Goal: Transaction & Acquisition: Purchase product/service

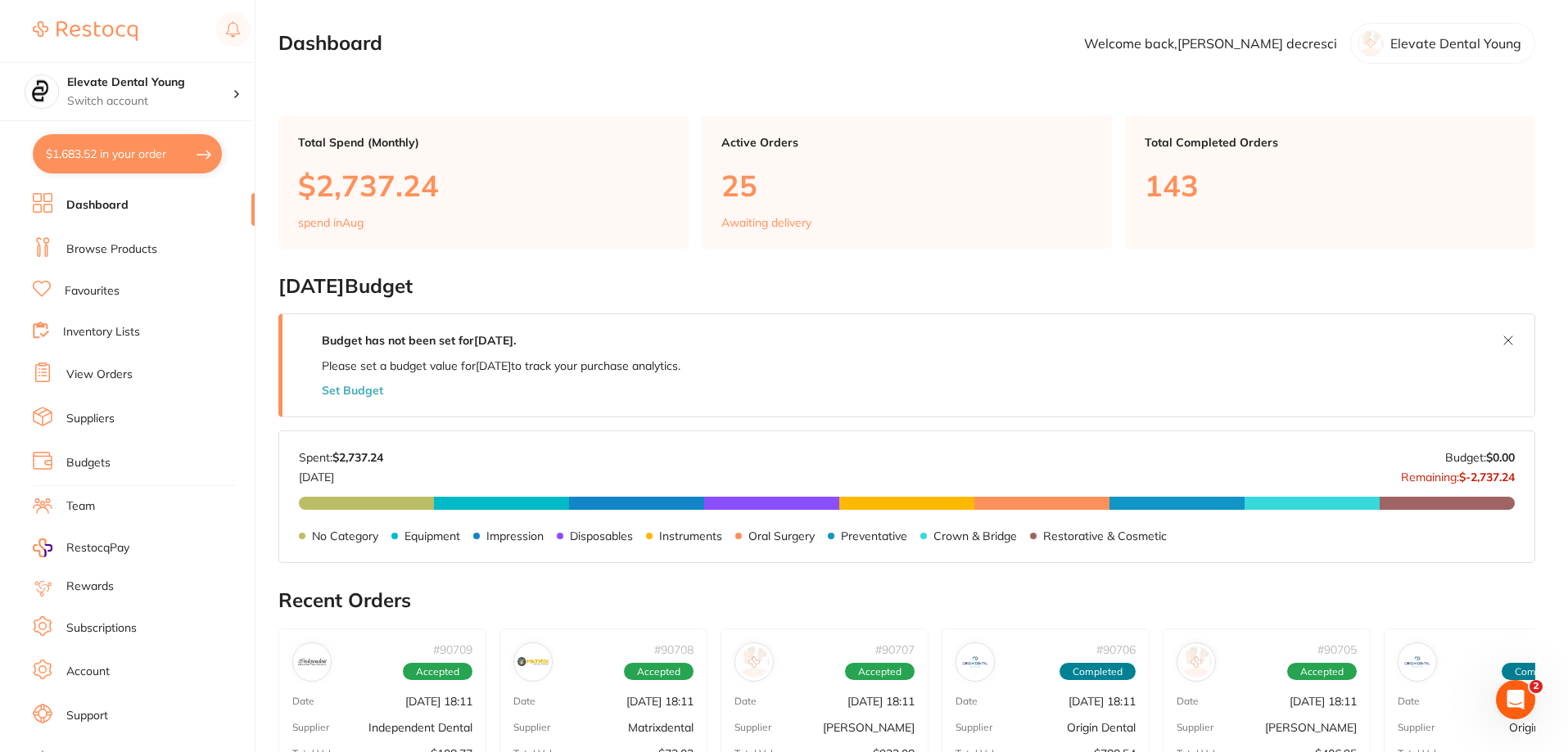
click at [126, 253] on link "Browse Products" at bounding box center [112, 249] width 91 height 16
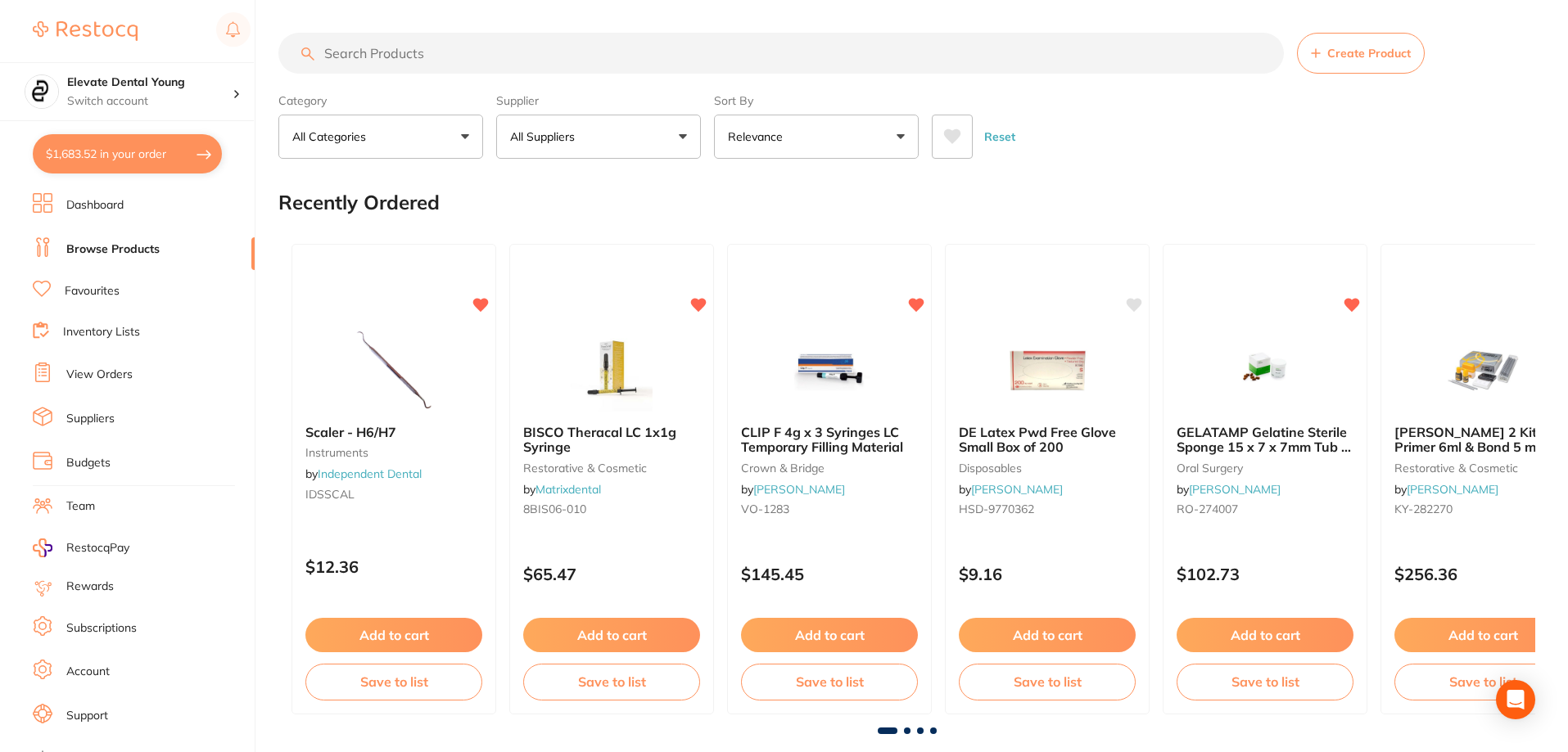
click at [392, 69] on input "search" at bounding box center [780, 53] width 1005 height 41
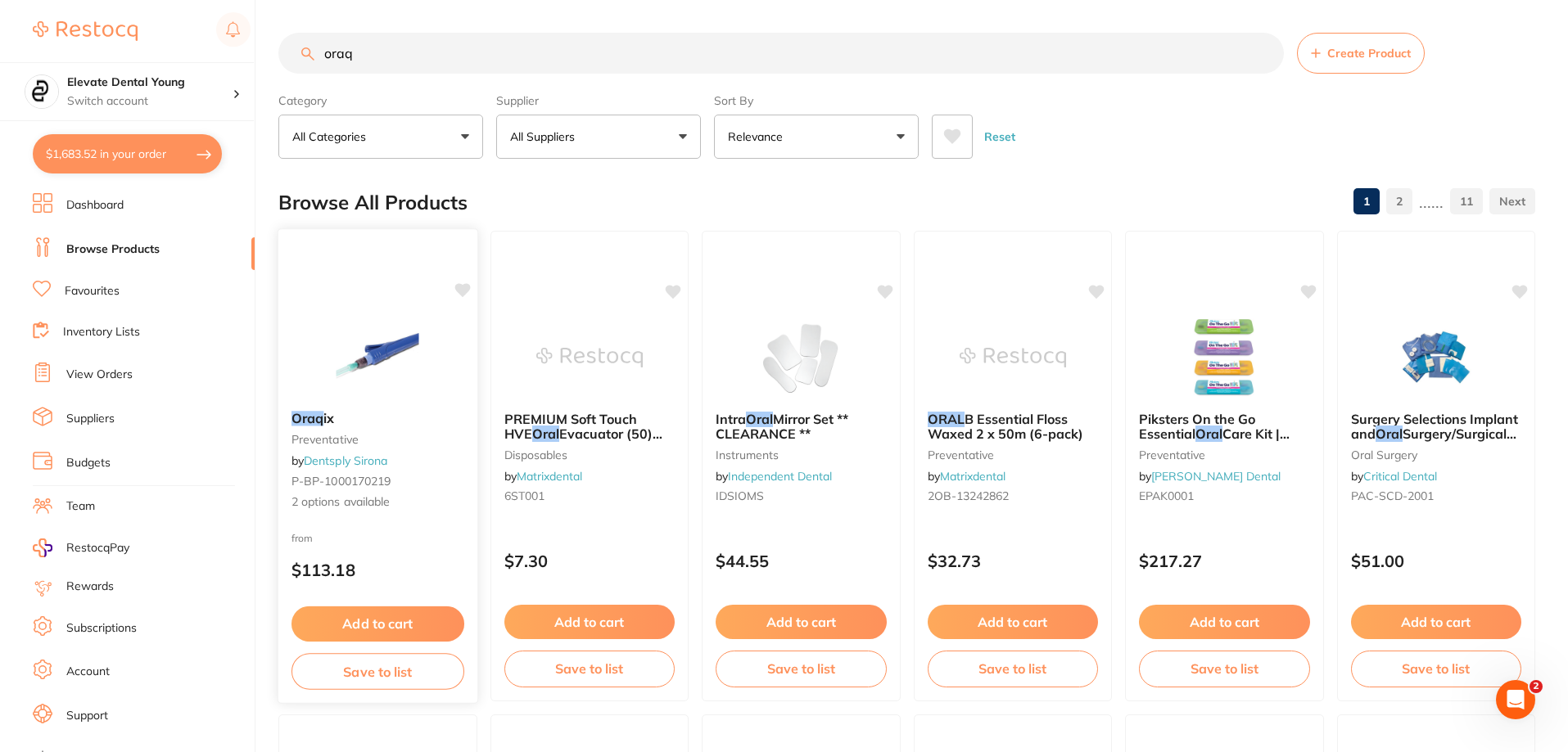
type input "oraq"
click at [390, 399] on div "Oraq ix preventative by Dentsply Sirona P-BP-1000170219 2 options available" at bounding box center [377, 461] width 199 height 126
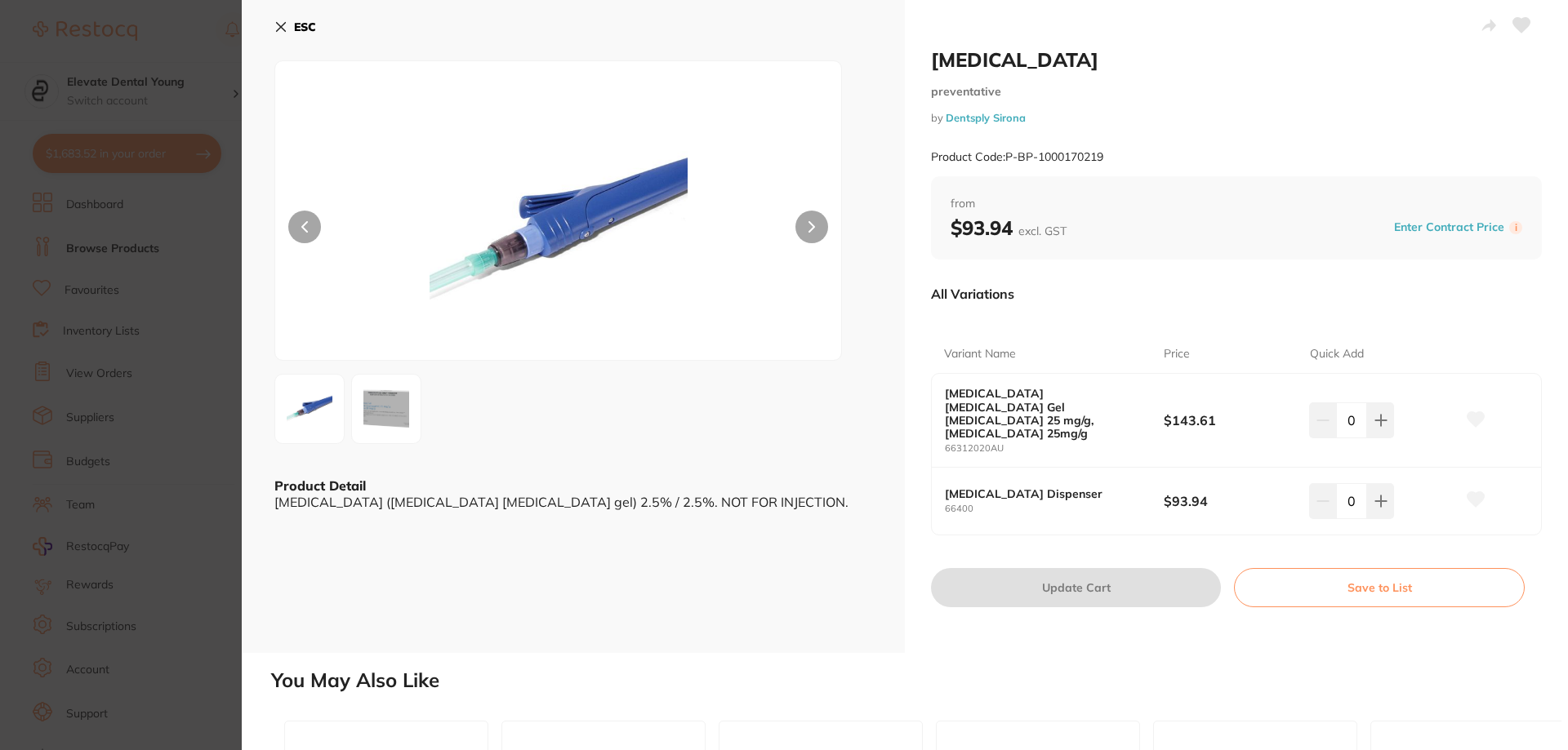
click at [384, 433] on img at bounding box center [387, 409] width 59 height 59
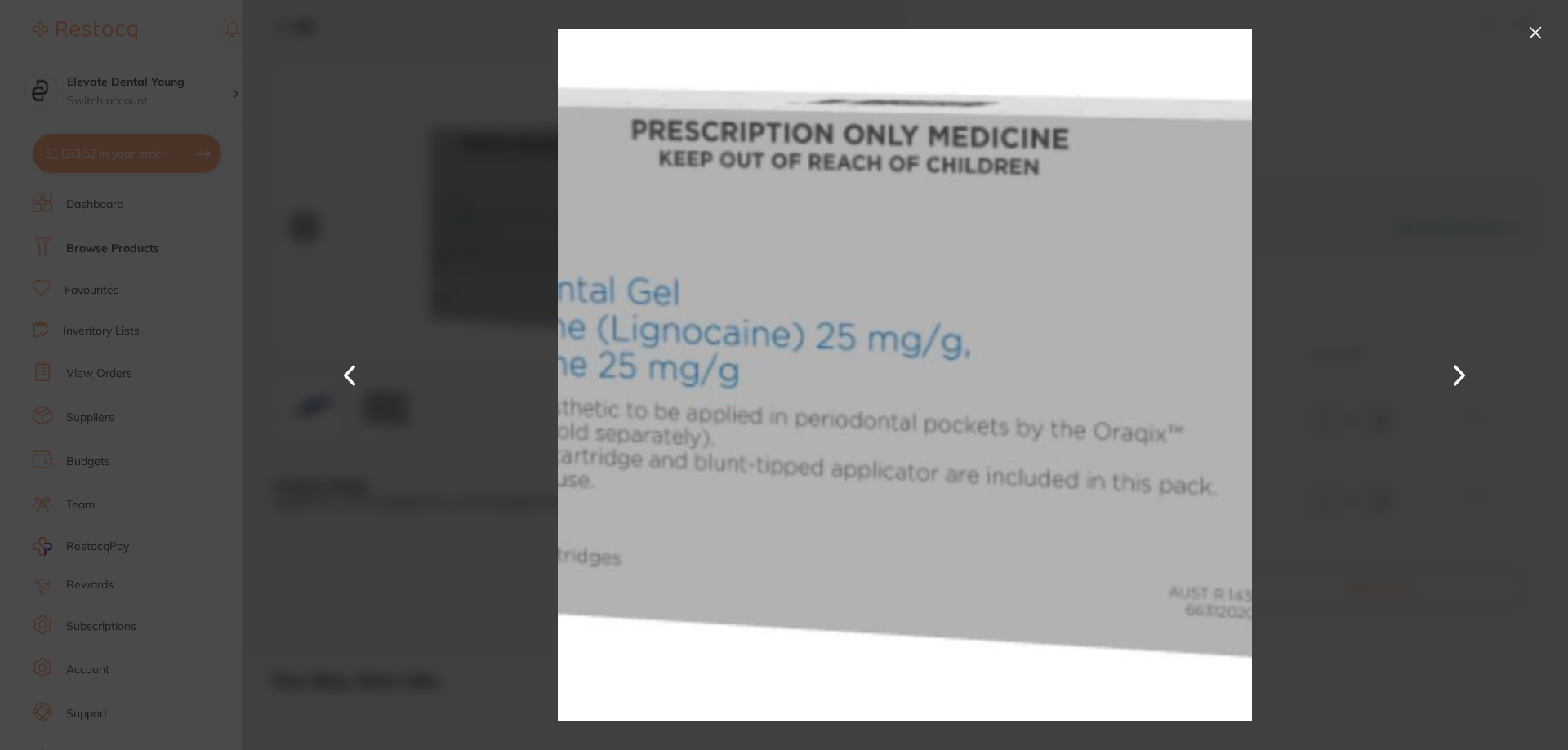
click at [1545, 27] on button at bounding box center [1534, 32] width 26 height 26
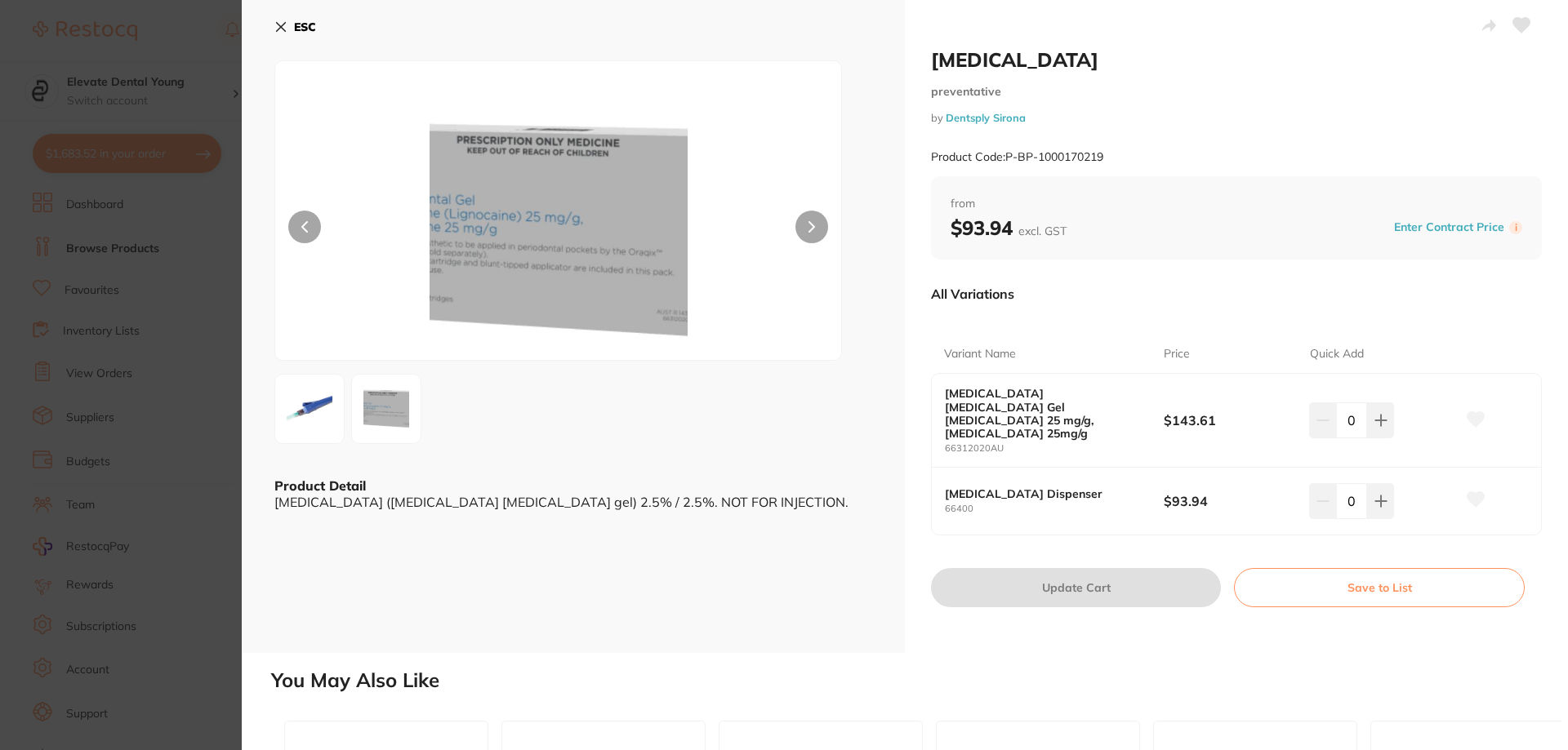
click at [324, 420] on img at bounding box center [309, 409] width 59 height 59
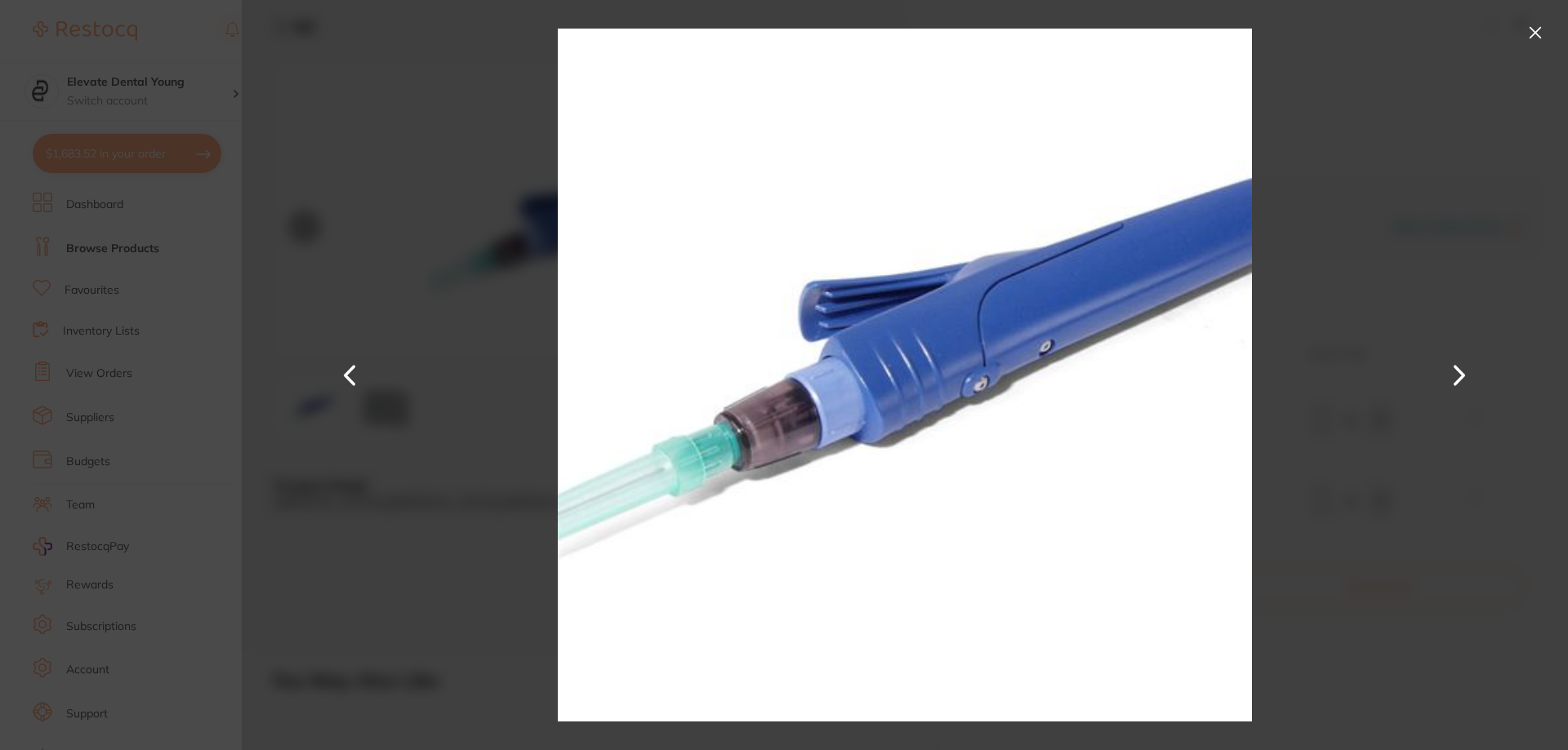
click at [1536, 31] on button at bounding box center [1534, 32] width 26 height 26
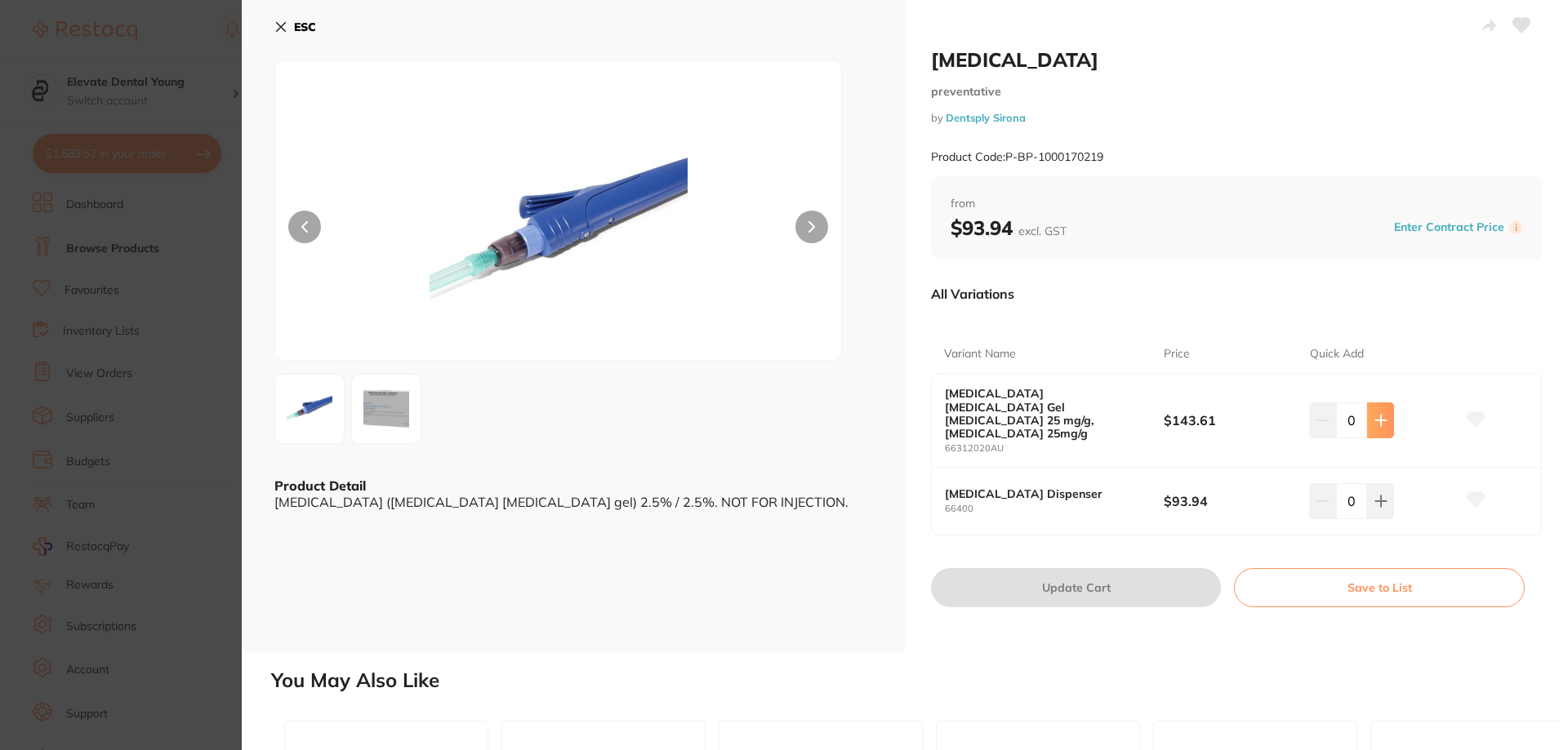
click at [1376, 415] on icon at bounding box center [1381, 420] width 11 height 11
type input "1"
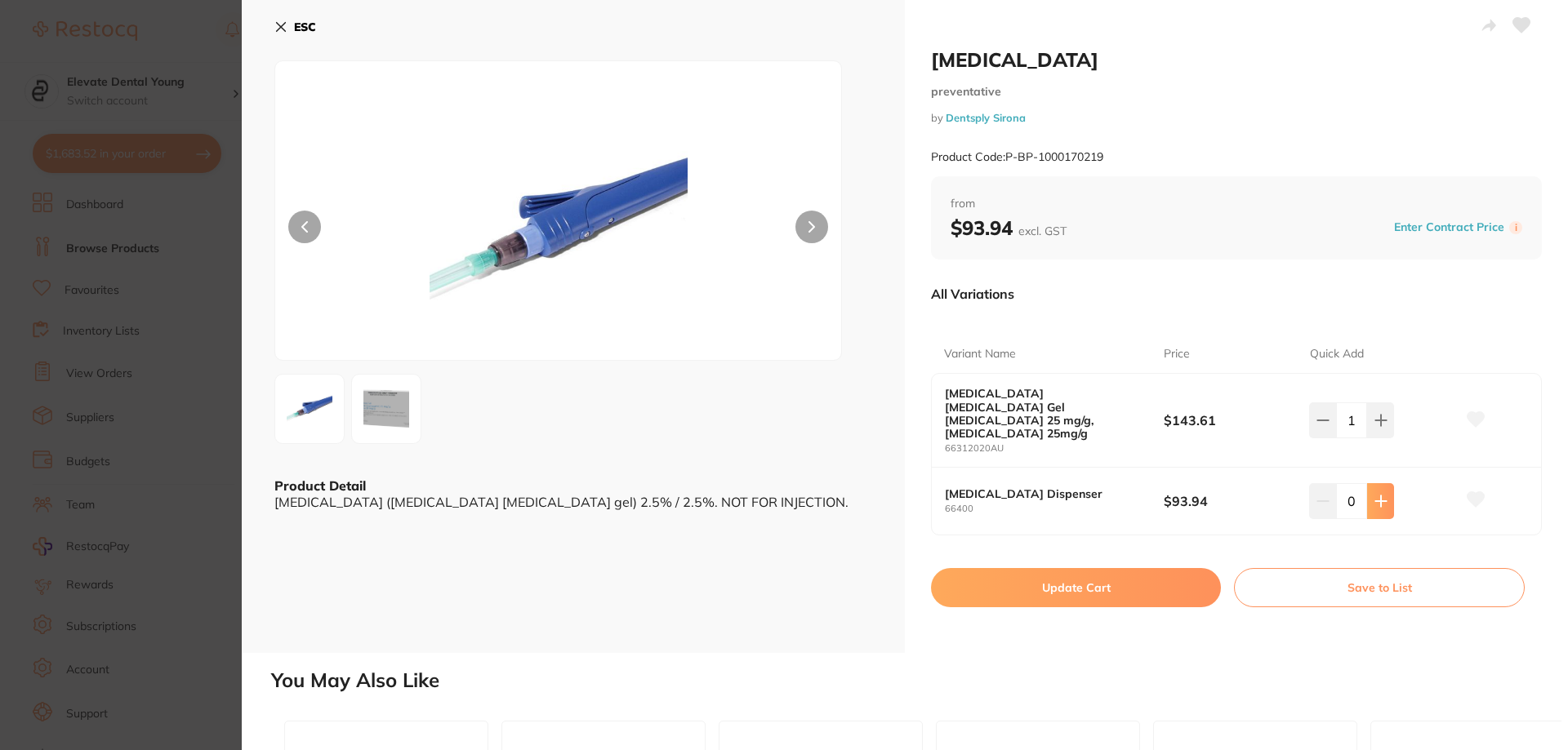
click at [1384, 483] on button at bounding box center [1381, 501] width 27 height 36
type input "1"
click at [1145, 568] on button "Update Cart" at bounding box center [1076, 587] width 290 height 39
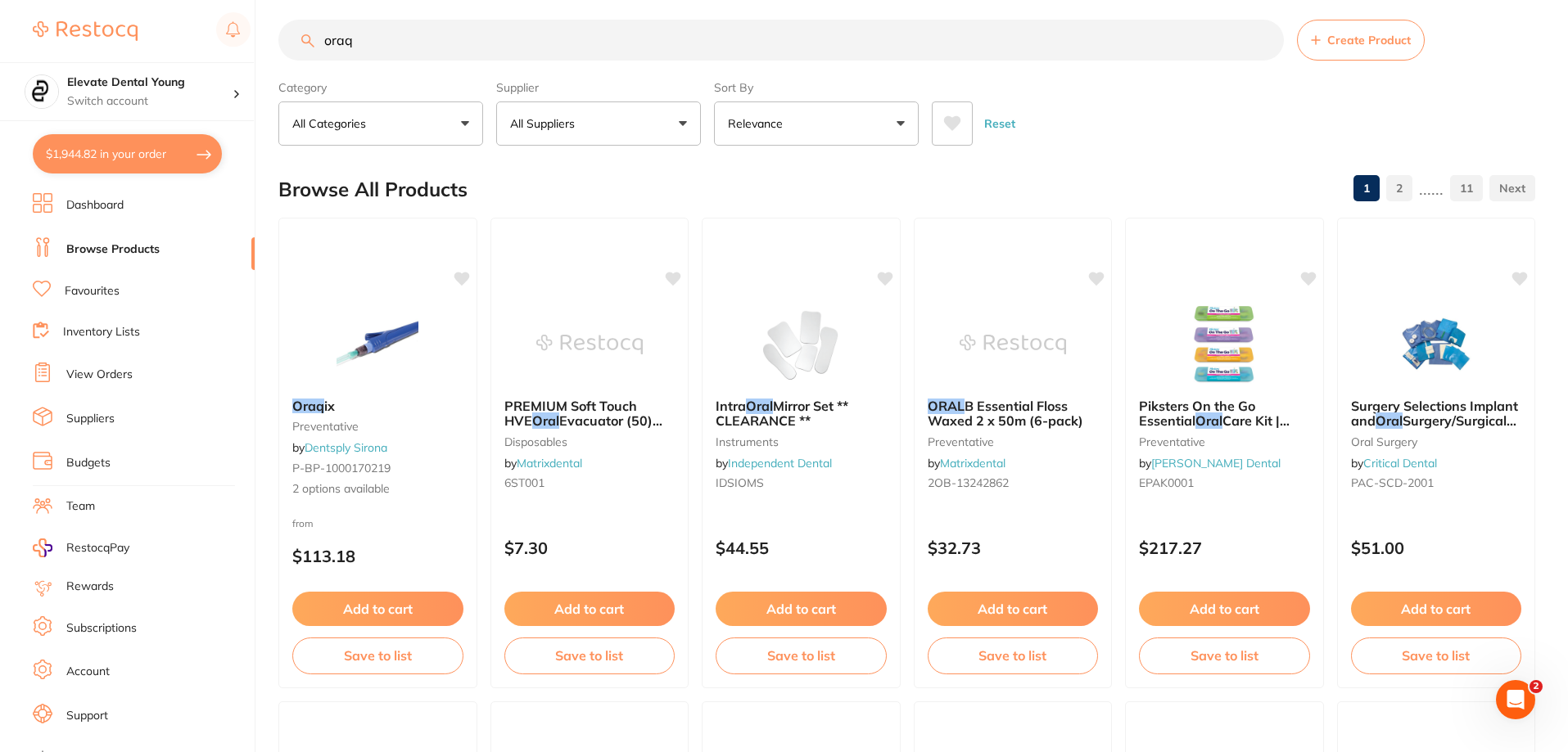
click at [419, 55] on input "oraq" at bounding box center [780, 40] width 1005 height 41
type input "o"
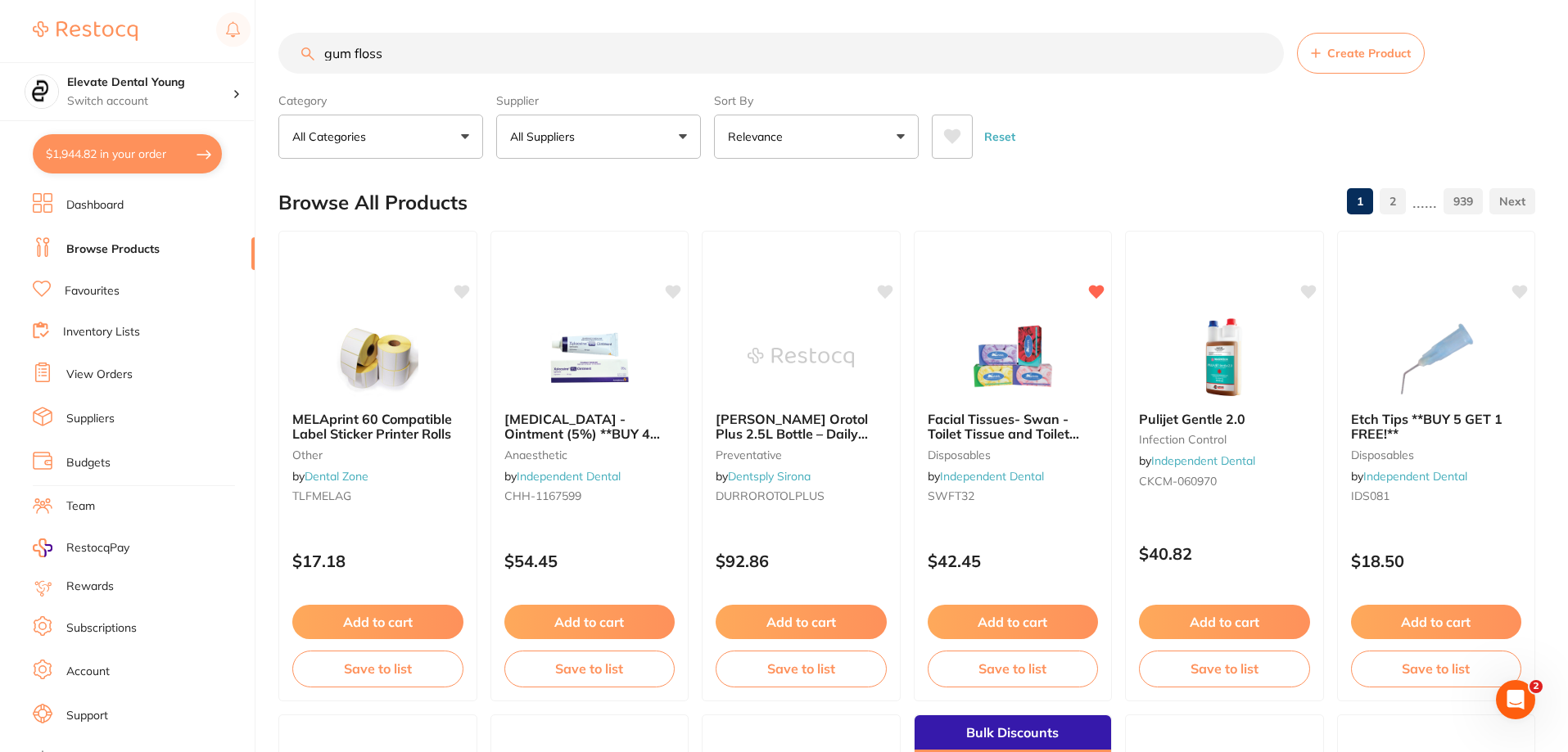
type input "gum floss"
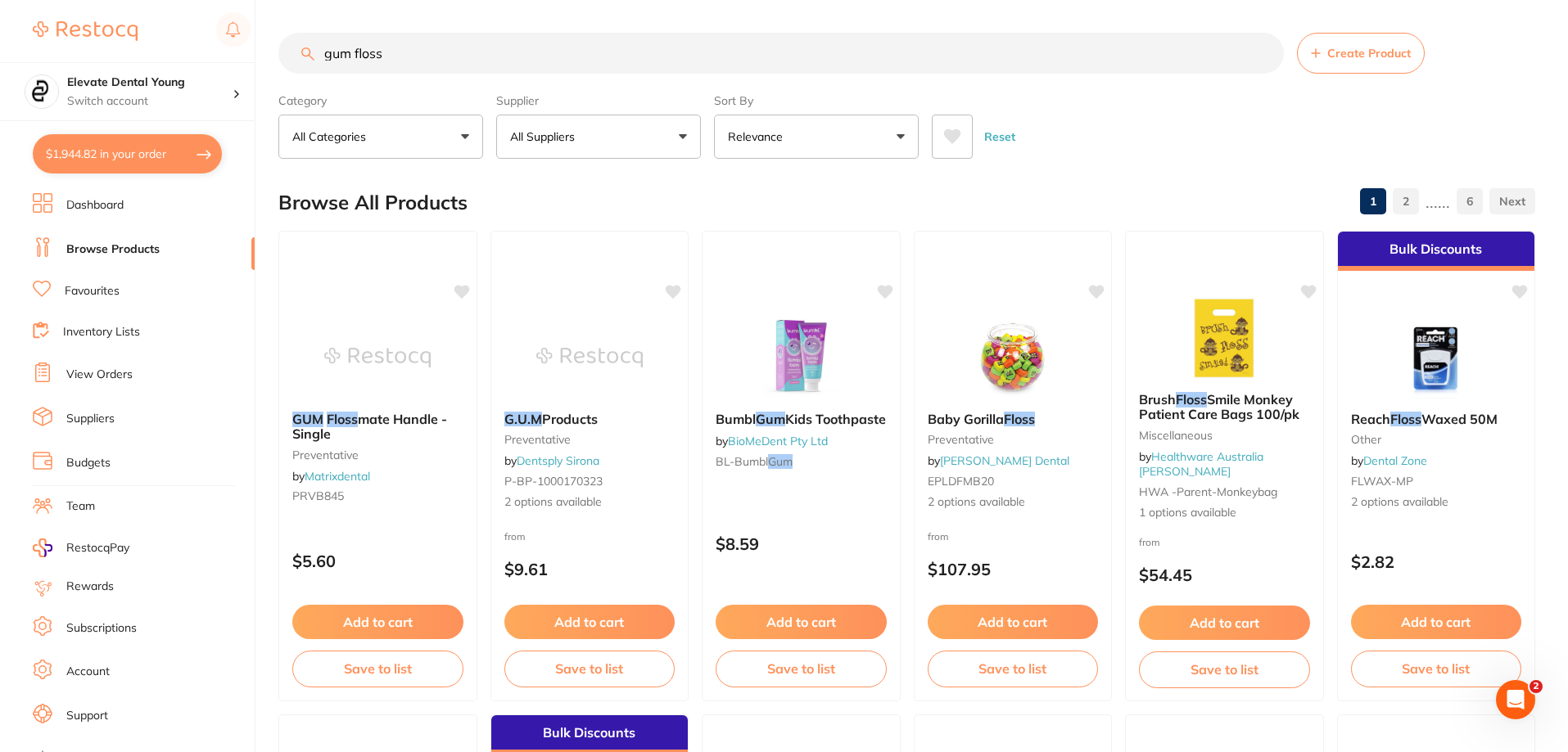
drag, startPoint x: 534, startPoint y: 37, endPoint x: 227, endPoint y: 61, distance: 307.9
click at [227, 61] on div "$1,944.82 Elevate Dental Young Switch account Elevate Dental Young Hilltops Den…" at bounding box center [784, 376] width 1568 height 752
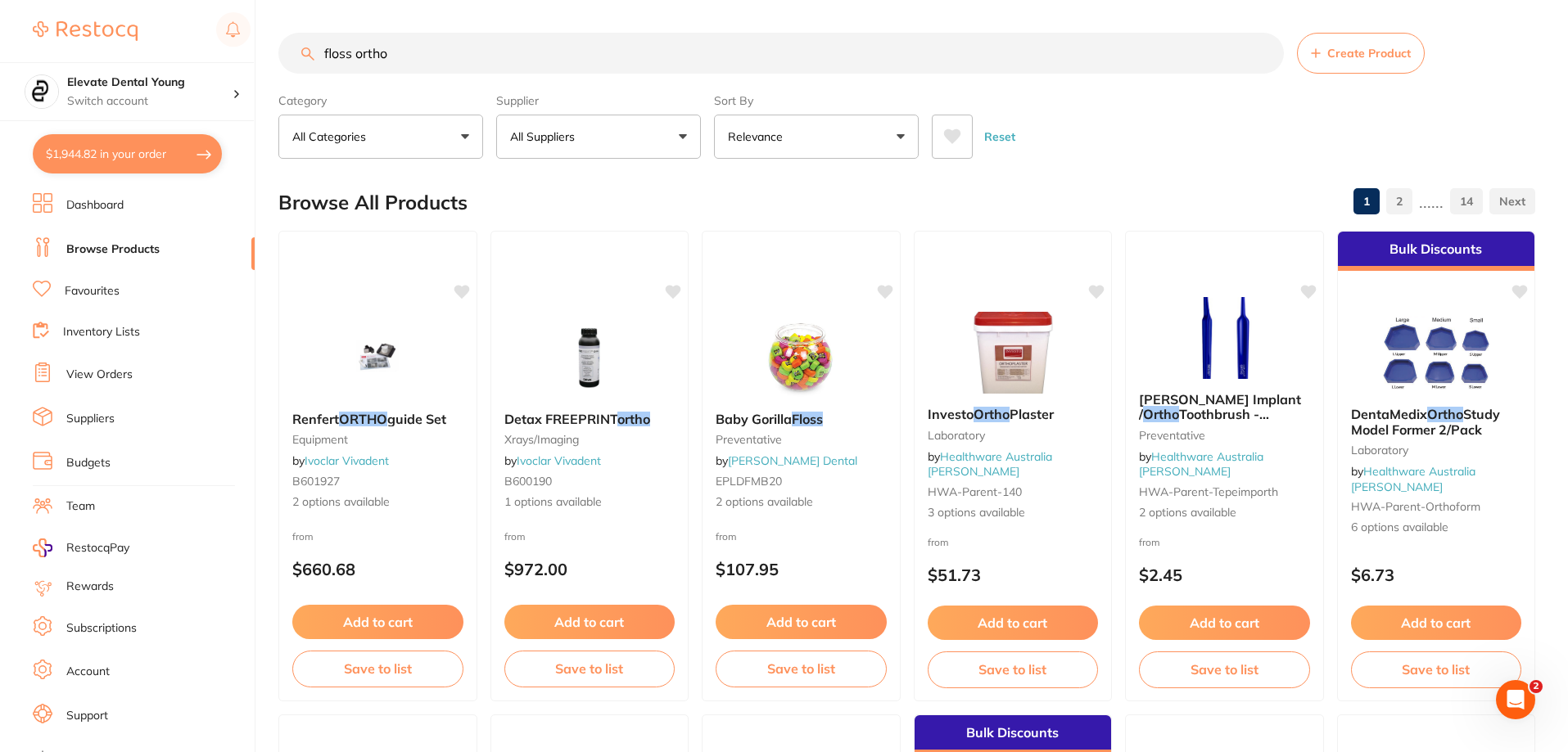
click at [428, 55] on input "floss ortho" at bounding box center [780, 53] width 1005 height 41
type input "floss threaders"
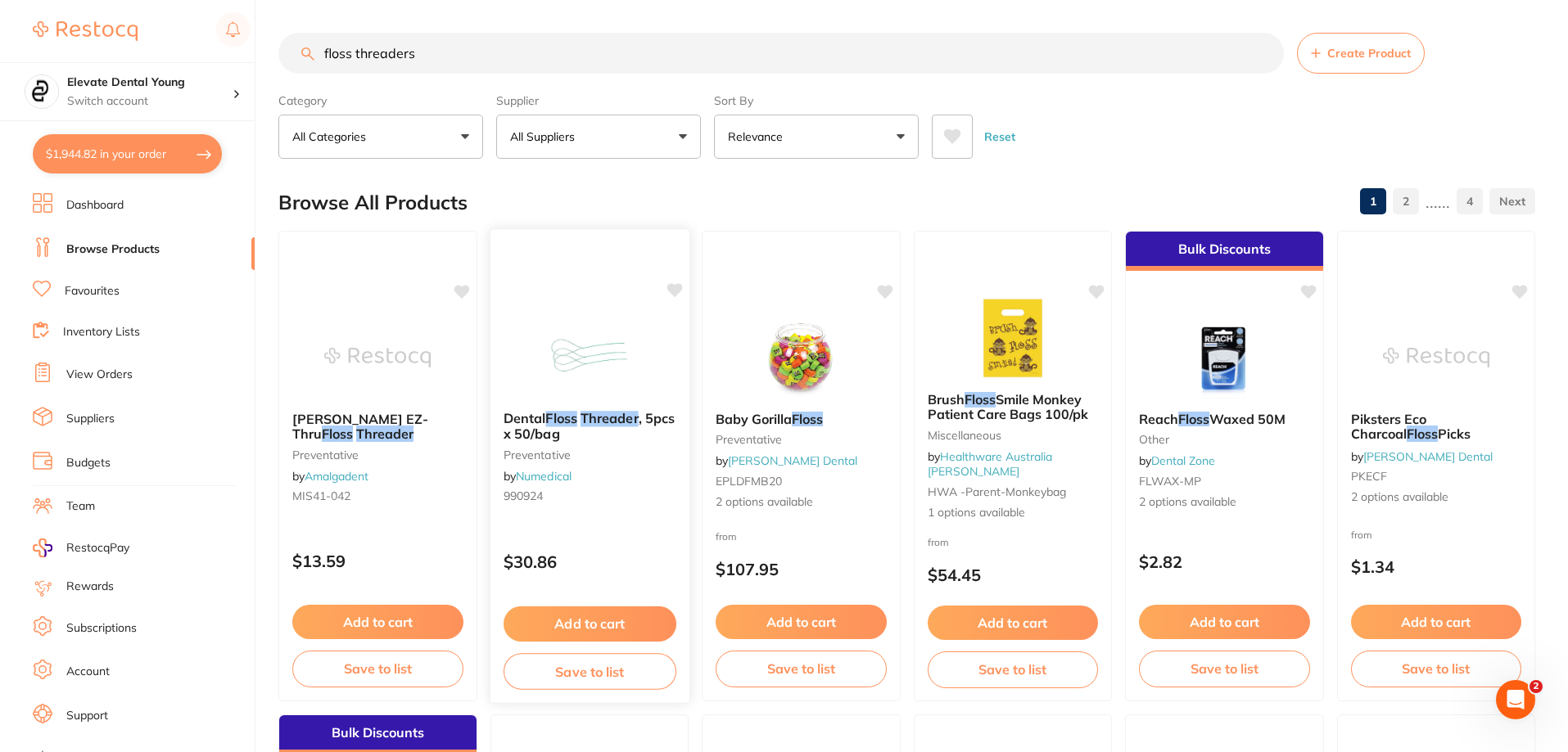
click at [593, 360] on img at bounding box center [589, 356] width 107 height 83
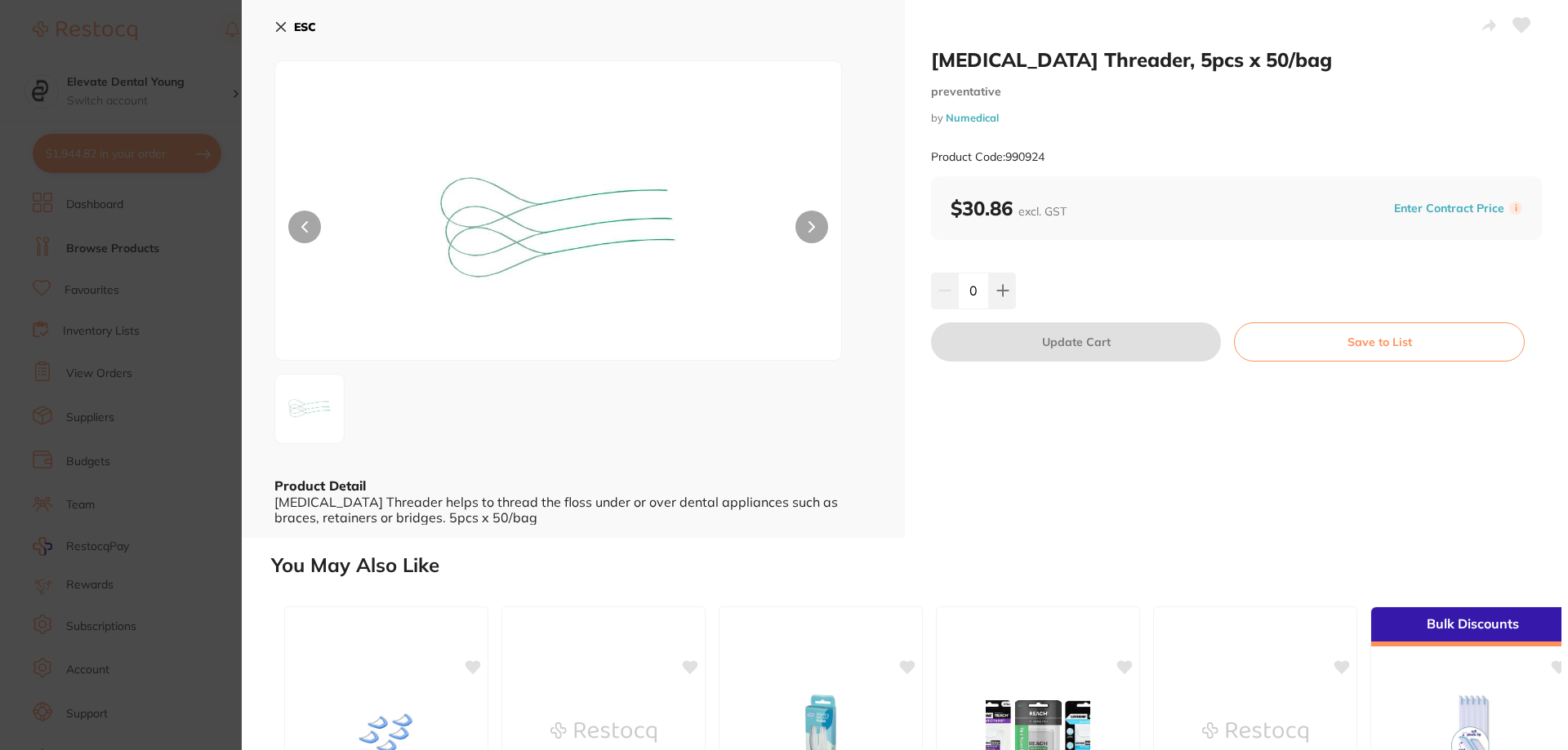
click at [278, 24] on icon at bounding box center [281, 27] width 9 height 9
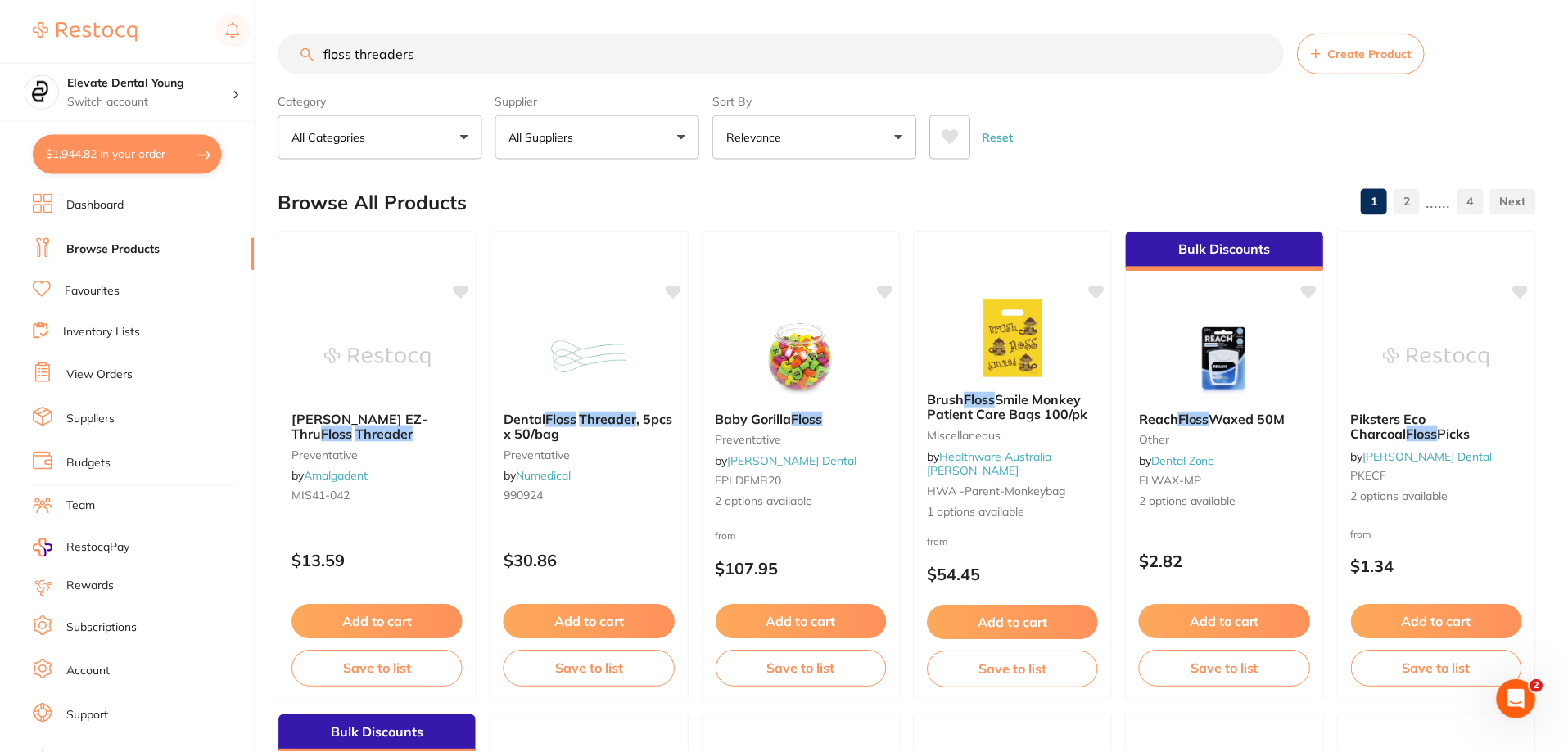
scroll to position [1, 0]
